Goal: Check status: Check status

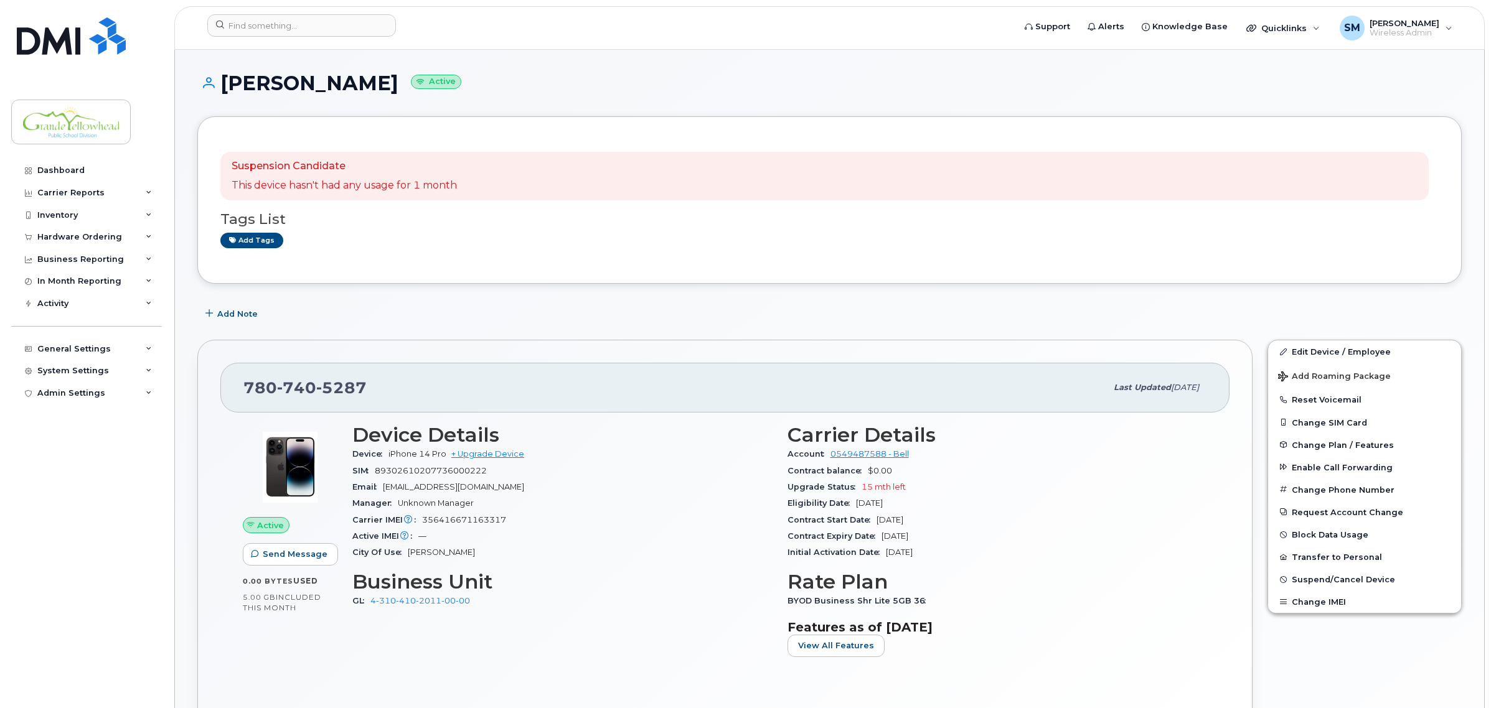
scroll to position [233, 0]
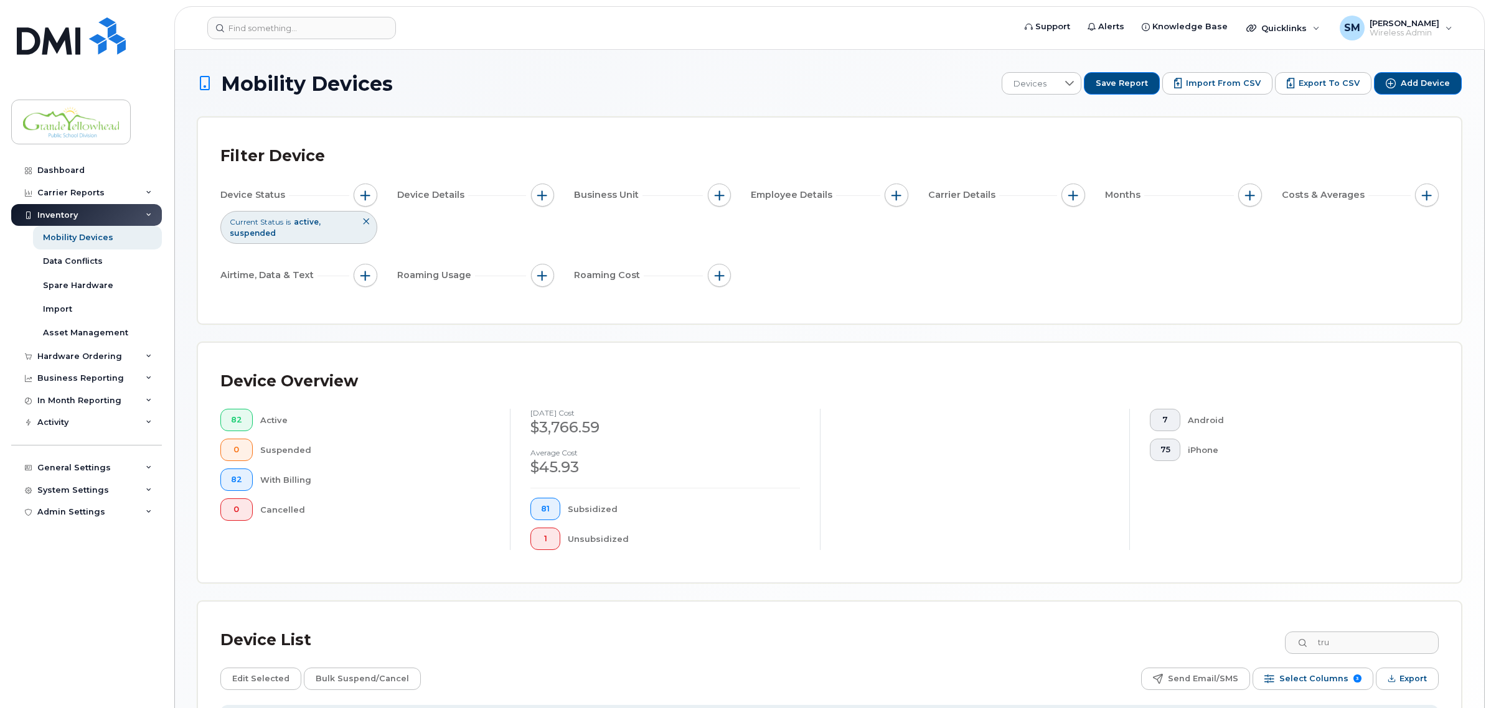
scroll to position [161, 0]
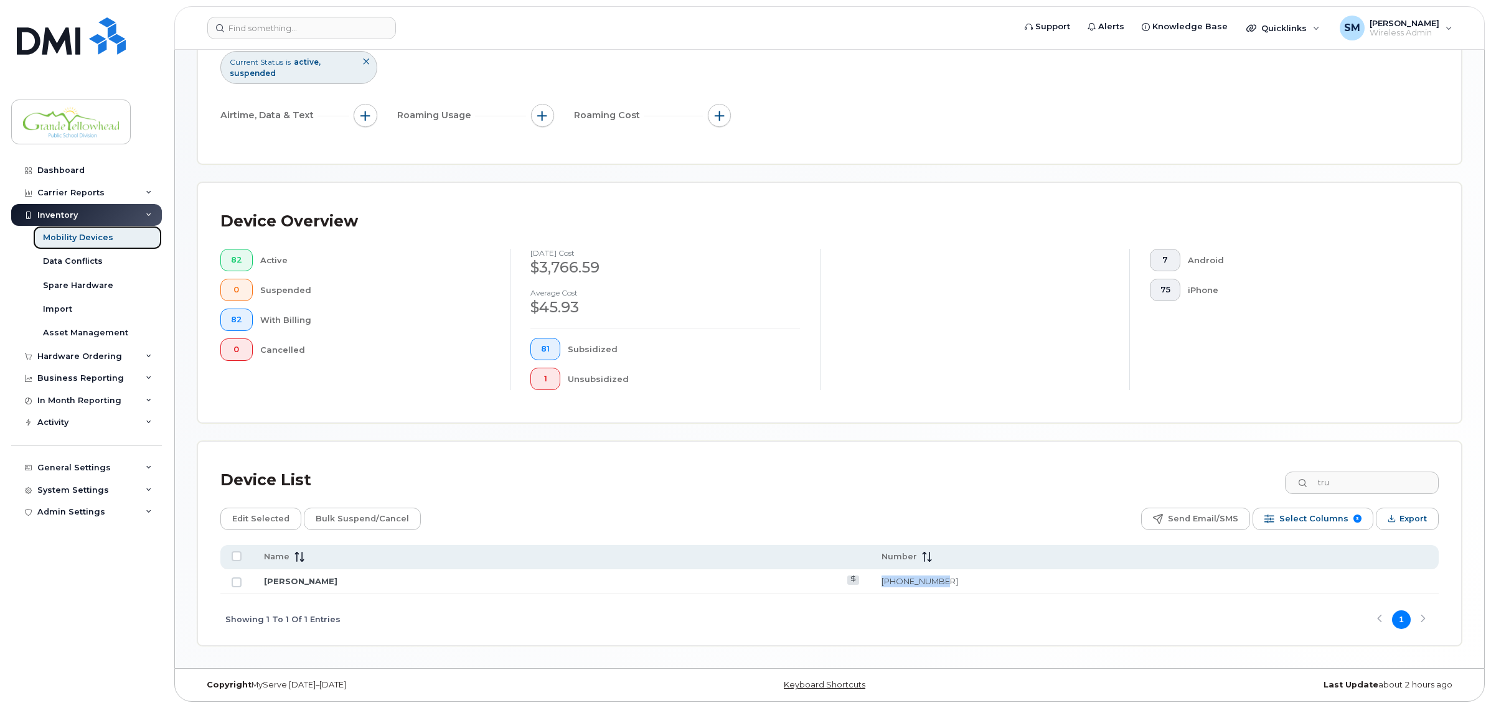
click at [84, 243] on div "Mobility Devices" at bounding box center [78, 237] width 70 height 11
click at [972, 505] on div "Device List tru Edit Selected Bulk Suspend/Cancel Send Email/SMS Select Columns…" at bounding box center [829, 554] width 1218 height 181
click at [288, 581] on link "[PERSON_NAME]" at bounding box center [300, 581] width 73 height 10
